Goal: Information Seeking & Learning: Check status

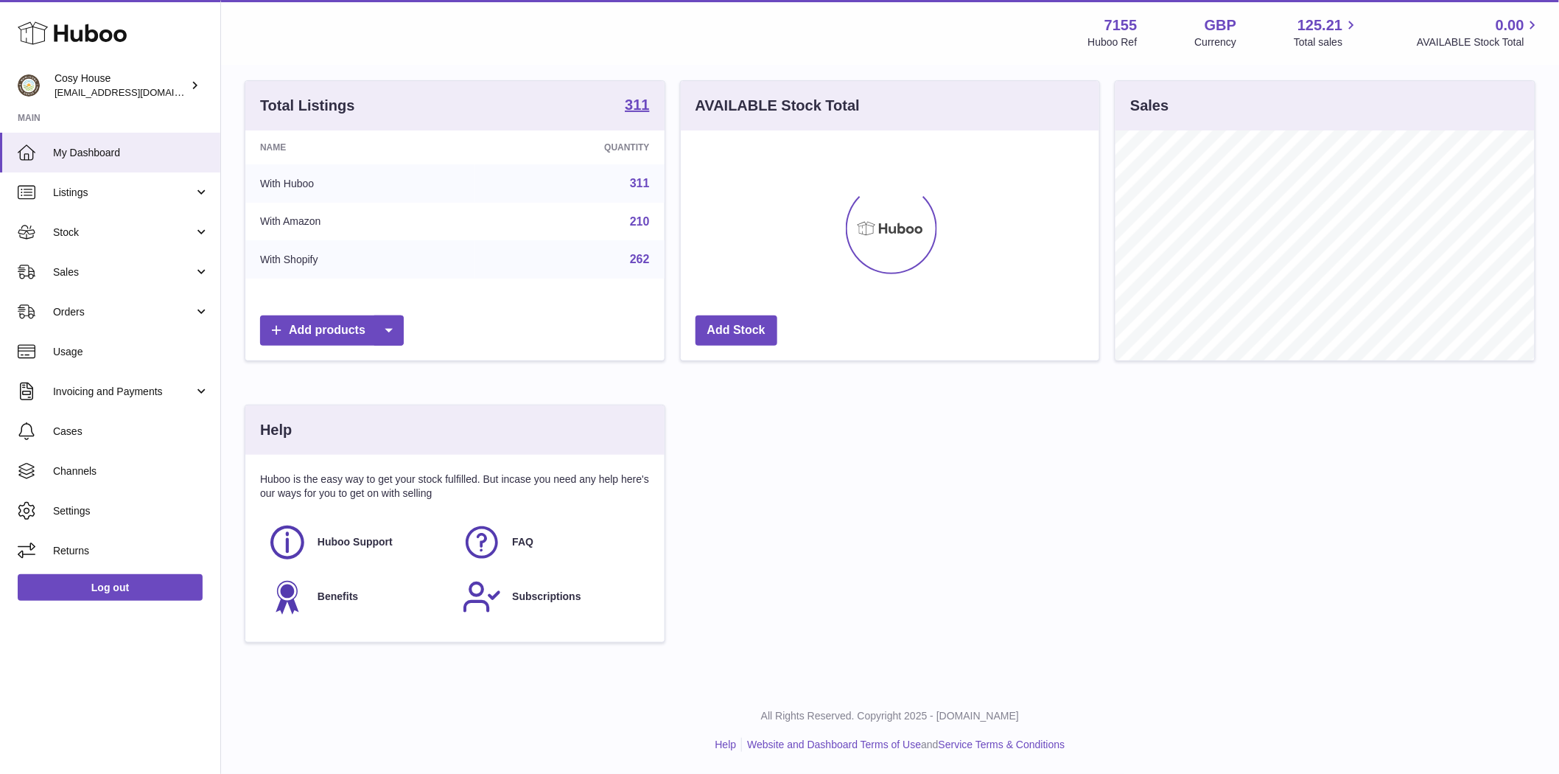
scroll to position [137, 0]
click at [63, 278] on span "Sales" at bounding box center [123, 272] width 141 height 14
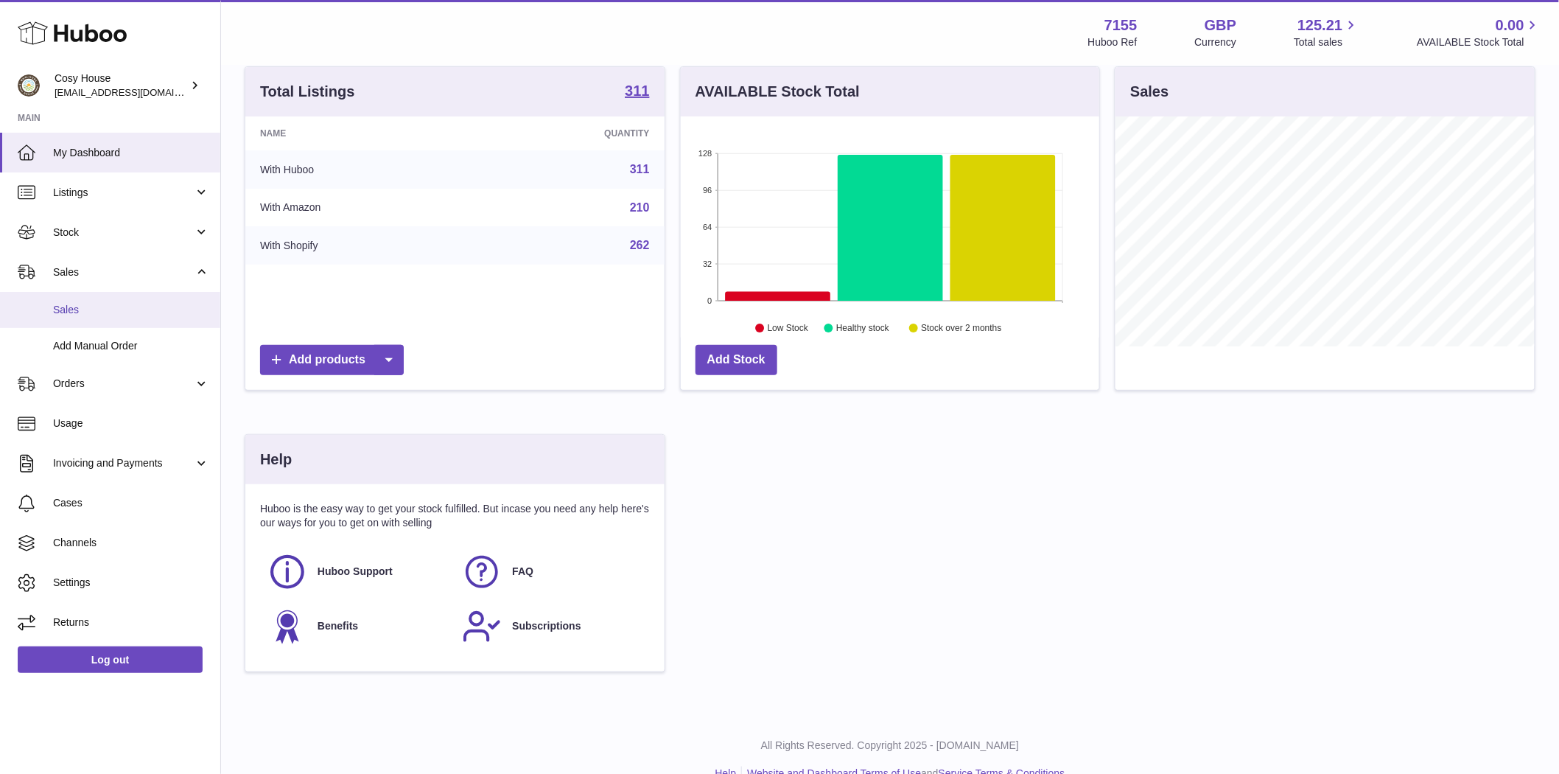
click at [74, 304] on span "Sales" at bounding box center [131, 310] width 156 height 14
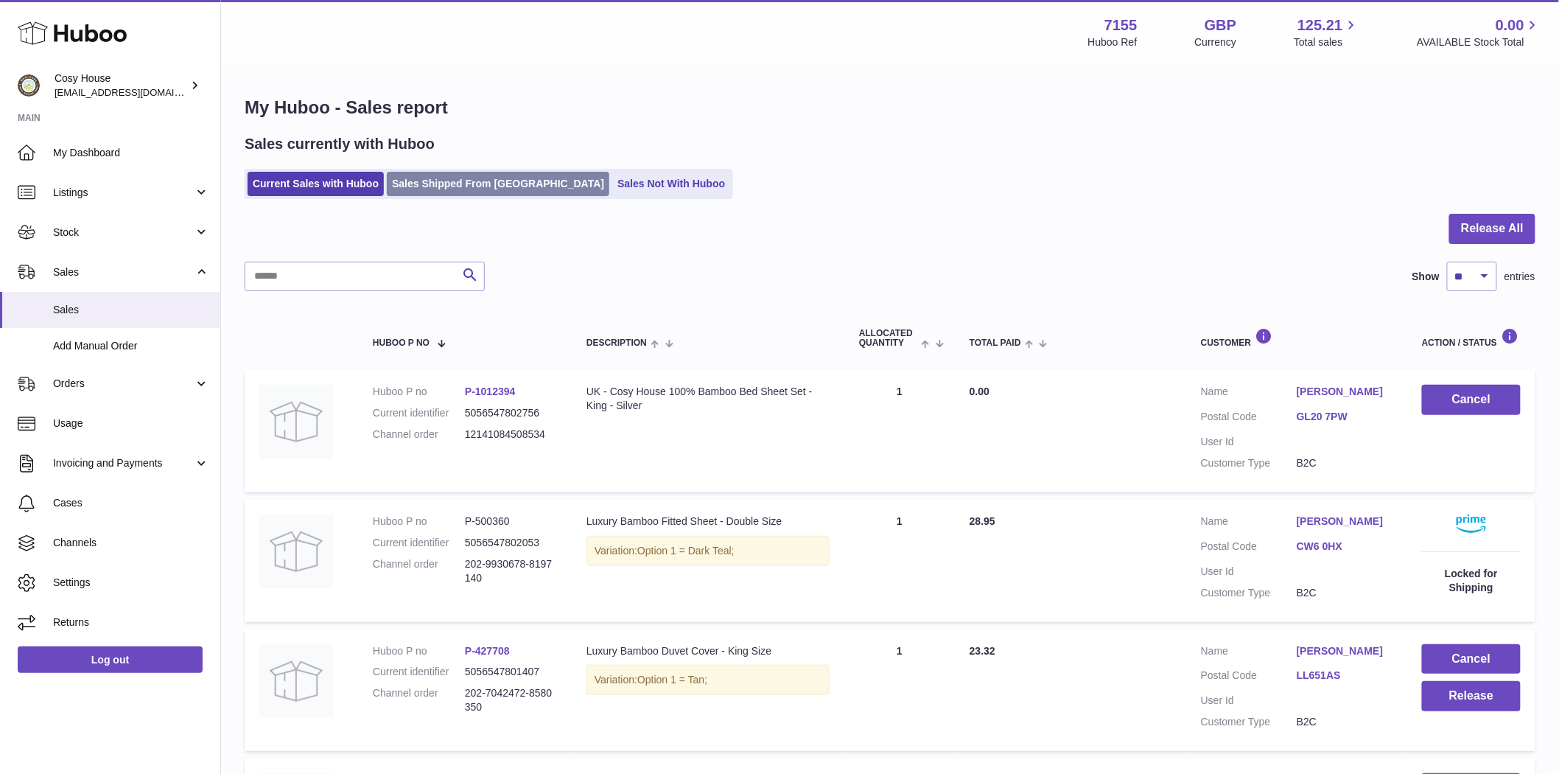
click at [525, 184] on link "Sales Shipped From [GEOGRAPHIC_DATA]" at bounding box center [498, 184] width 223 height 24
click at [612, 186] on link "Sales Not With Huboo" at bounding box center [671, 184] width 118 height 24
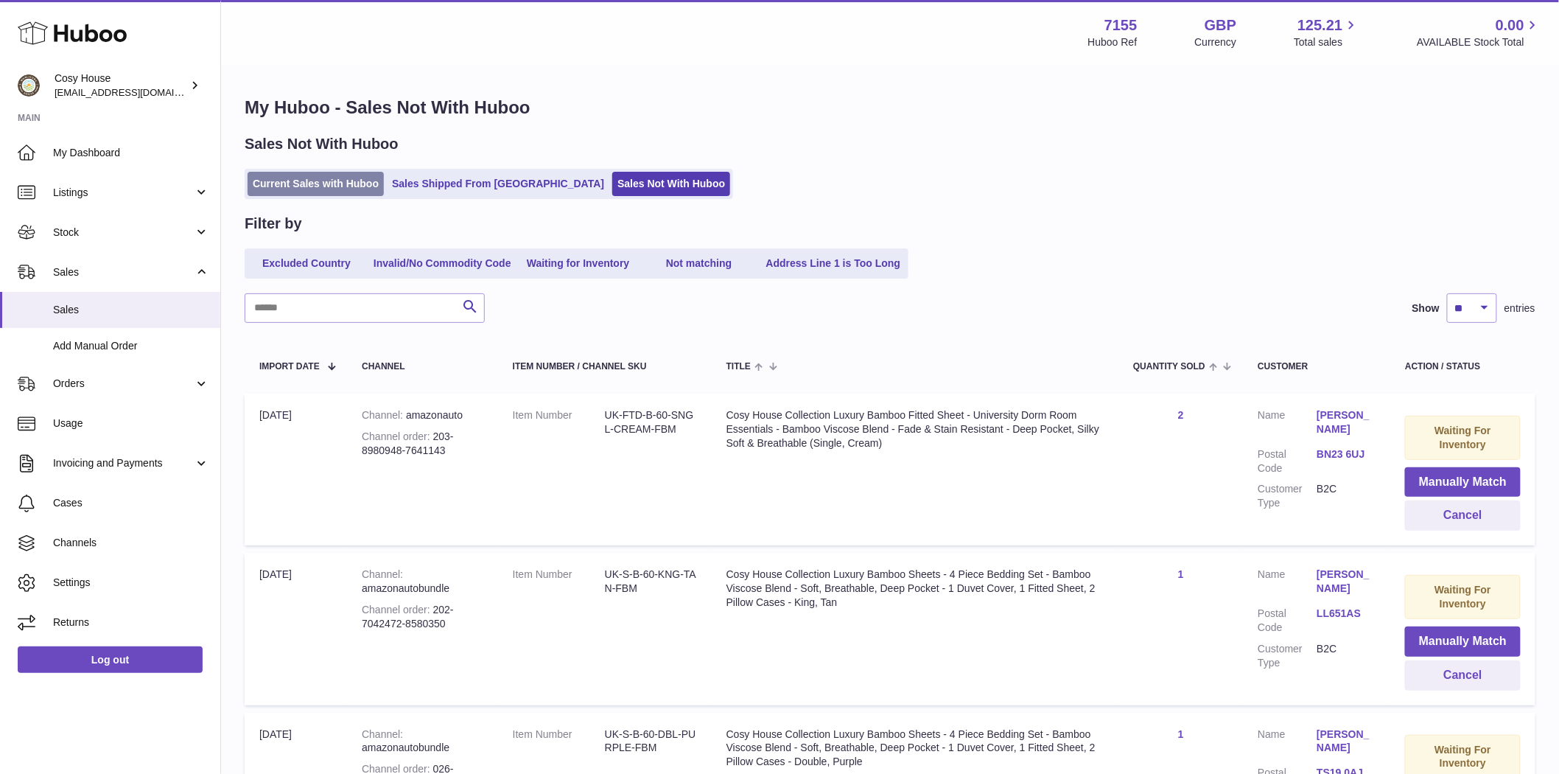
click at [345, 178] on link "Current Sales with Huboo" at bounding box center [316, 184] width 136 height 24
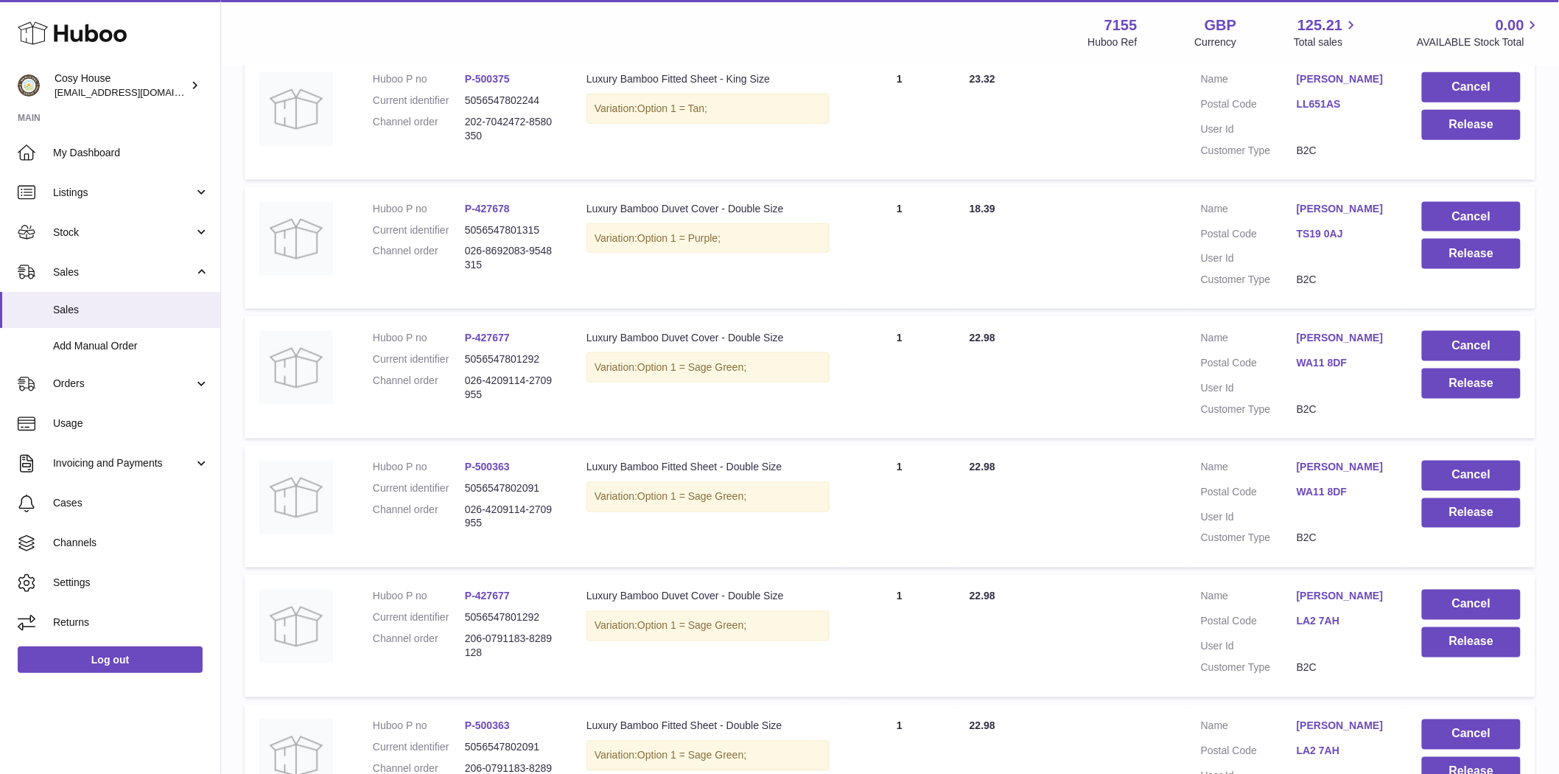
scroll to position [1057, 0]
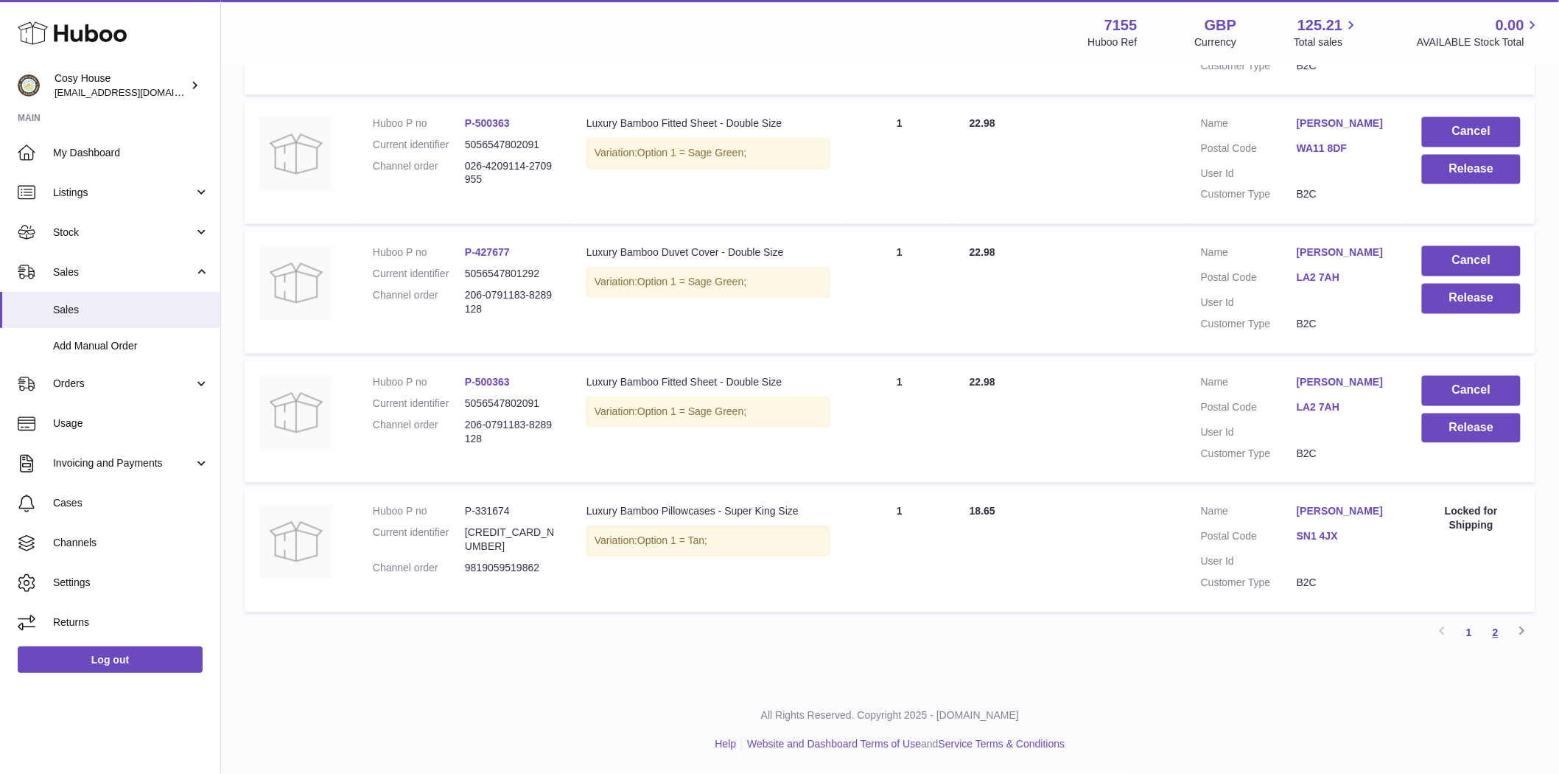
click at [1493, 640] on link "2" at bounding box center [1495, 633] width 27 height 27
